Goal: Information Seeking & Learning: Check status

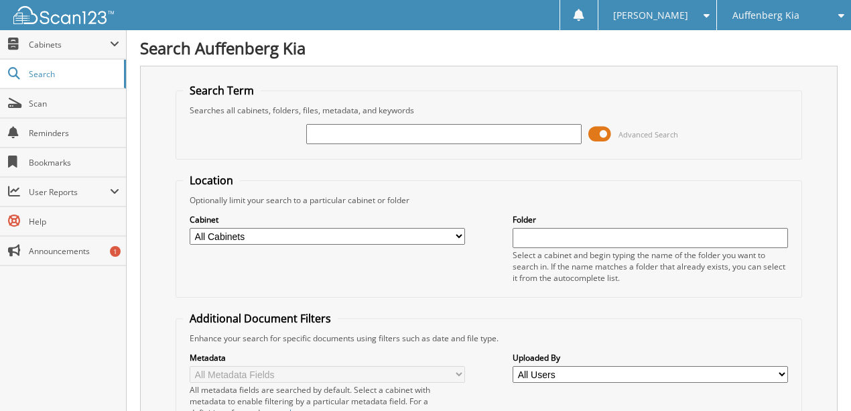
click at [338, 126] on input "text" at bounding box center [443, 134] width 275 height 20
type input "580222"
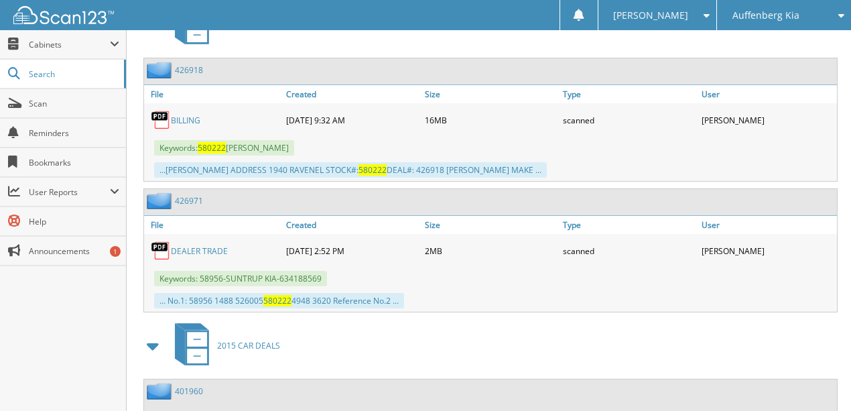
scroll to position [625, 0]
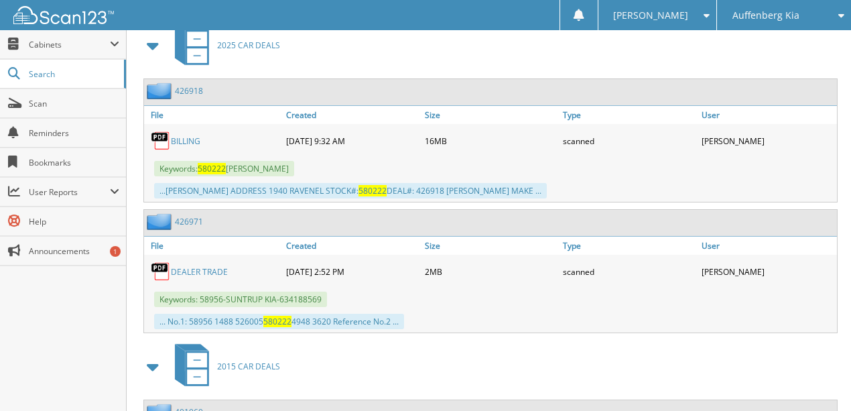
click at [182, 266] on link "DEALER TRADE" at bounding box center [199, 271] width 57 height 11
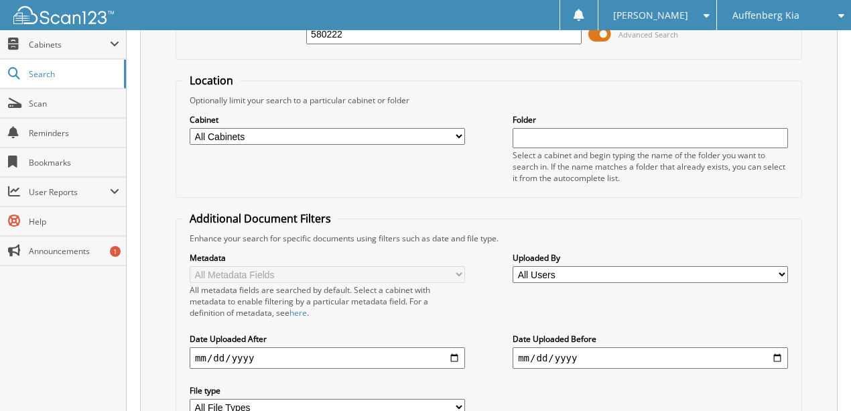
scroll to position [0, 0]
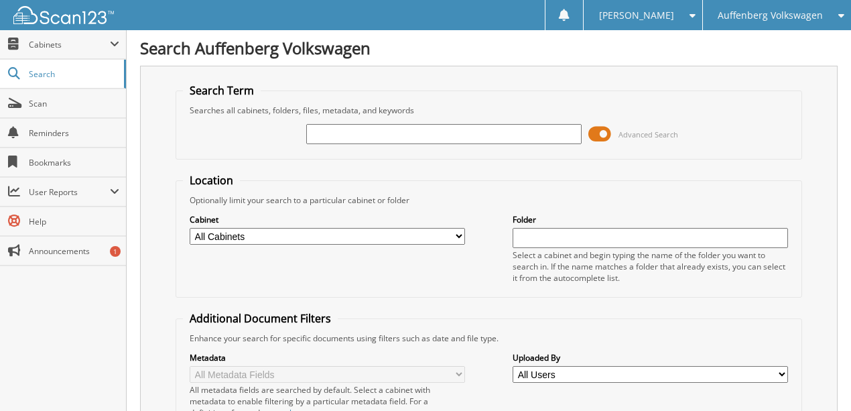
drag, startPoint x: 331, startPoint y: 137, endPoint x: 319, endPoint y: 131, distance: 13.2
click at [326, 134] on input "text" at bounding box center [443, 134] width 275 height 20
type input "229909"
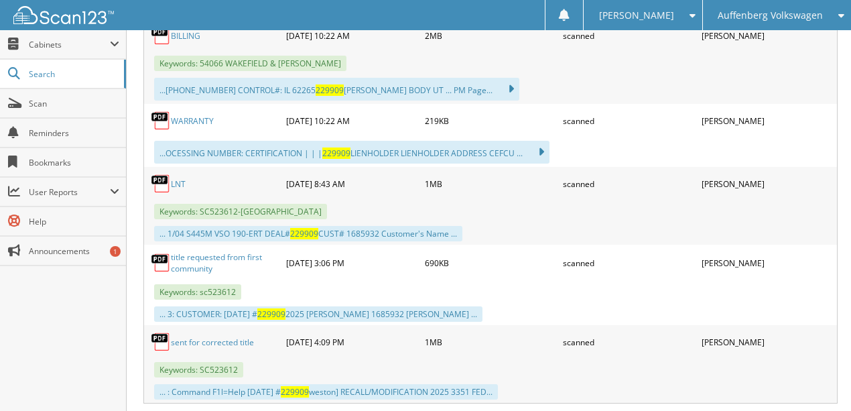
scroll to position [759, 0]
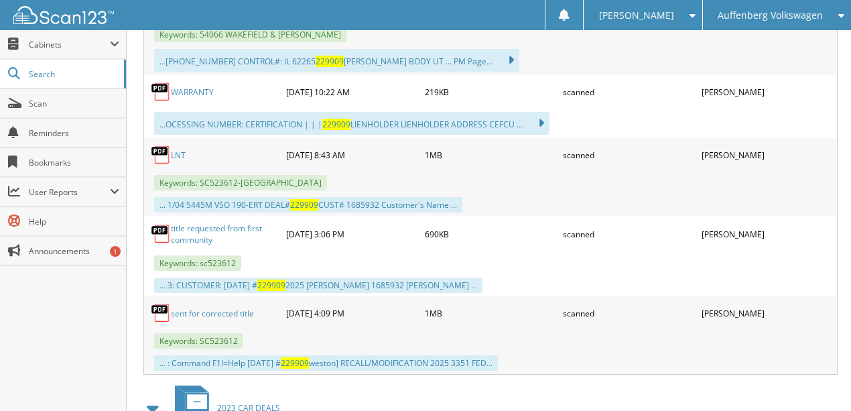
click at [207, 307] on link "sent for corrected title" at bounding box center [212, 312] width 83 height 11
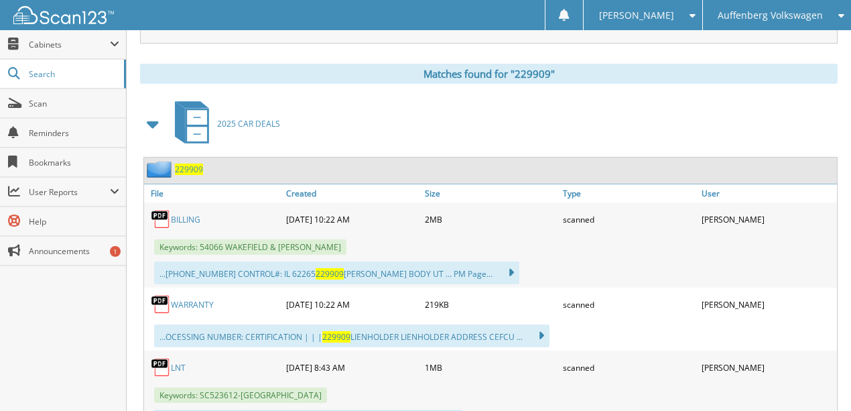
scroll to position [178, 0]
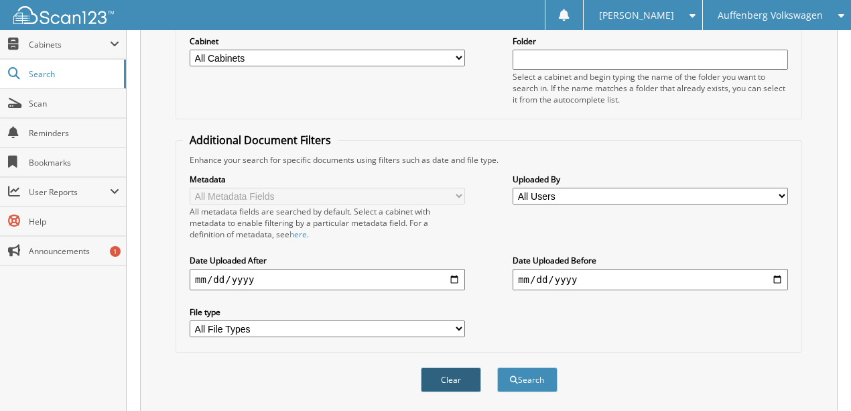
click at [447, 367] on button "Clear" at bounding box center [451, 379] width 60 height 25
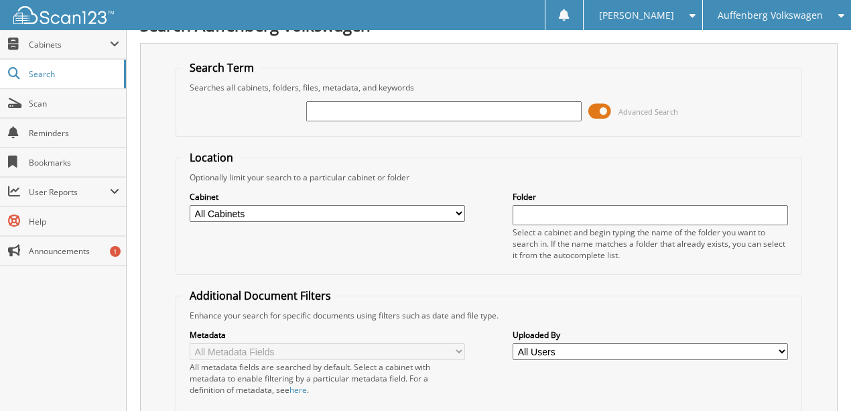
scroll to position [0, 0]
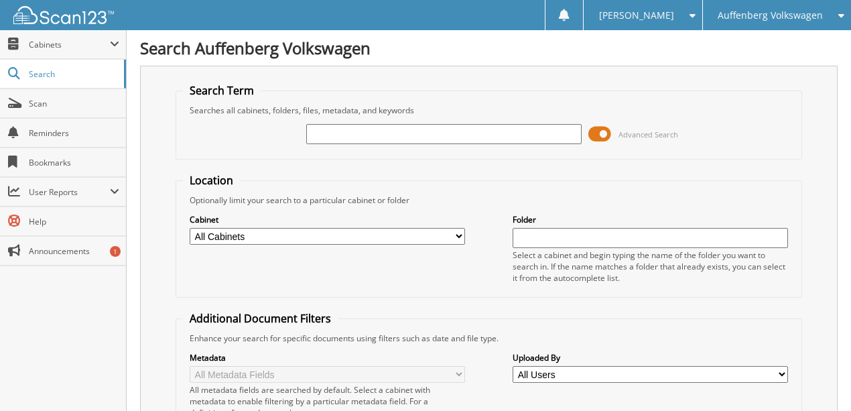
click at [746, 16] on span "Auffenberg Volkswagen" at bounding box center [769, 15] width 105 height 8
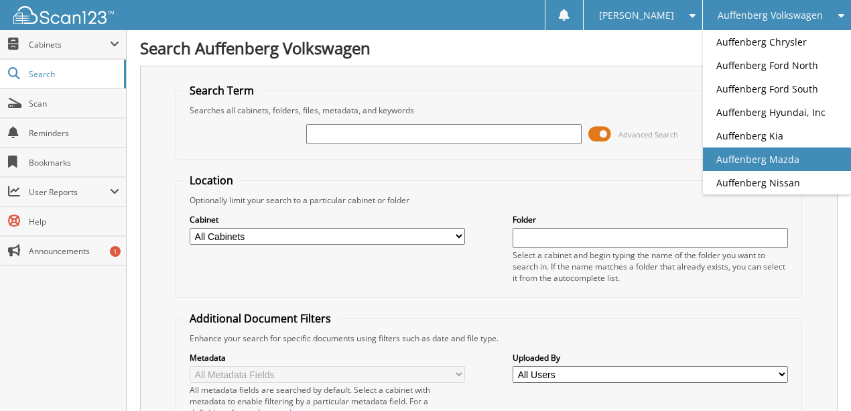
click at [753, 160] on link "Auffenberg Mazda" at bounding box center [777, 158] width 148 height 23
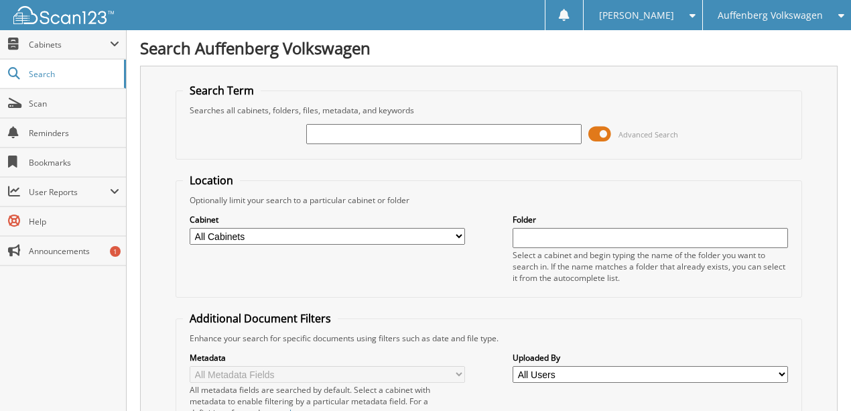
click at [356, 134] on input "text" at bounding box center [443, 134] width 275 height 20
type input "230233"
click at [760, 18] on span "Auffenberg Volkswagen" at bounding box center [769, 15] width 105 height 8
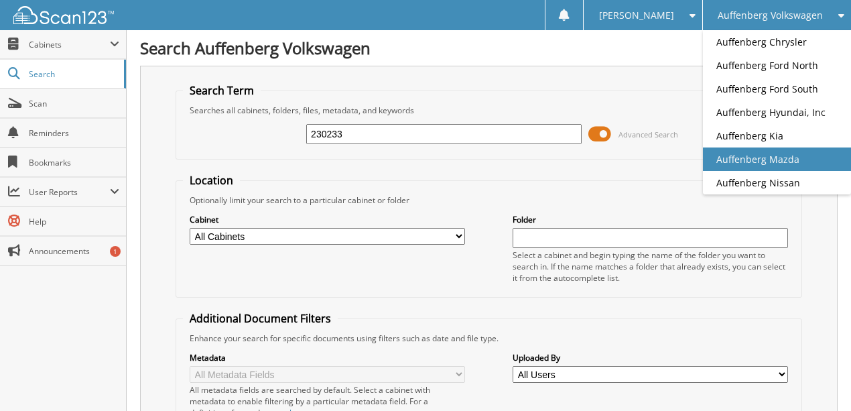
click at [764, 157] on link "Auffenberg Mazda" at bounding box center [777, 158] width 148 height 23
